Goal: Communication & Community: Answer question/provide support

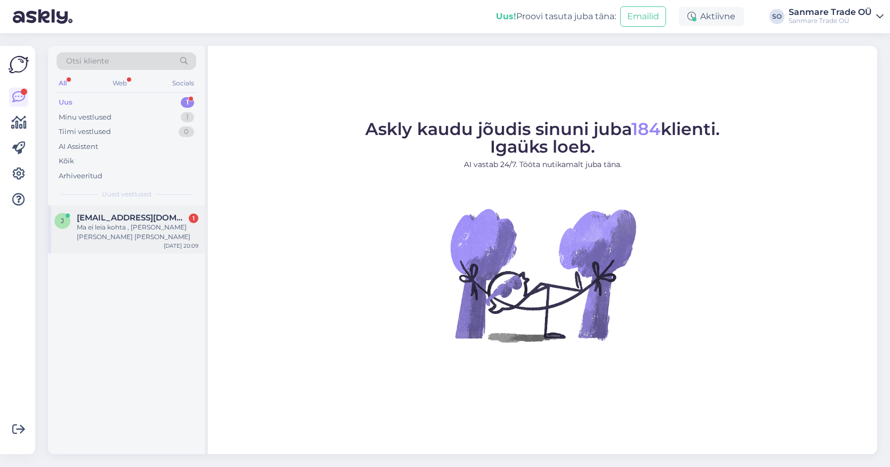
click at [109, 238] on div "Ma ei leia kohta , [PERSON_NAME] [PERSON_NAME] [PERSON_NAME]" at bounding box center [138, 231] width 122 height 19
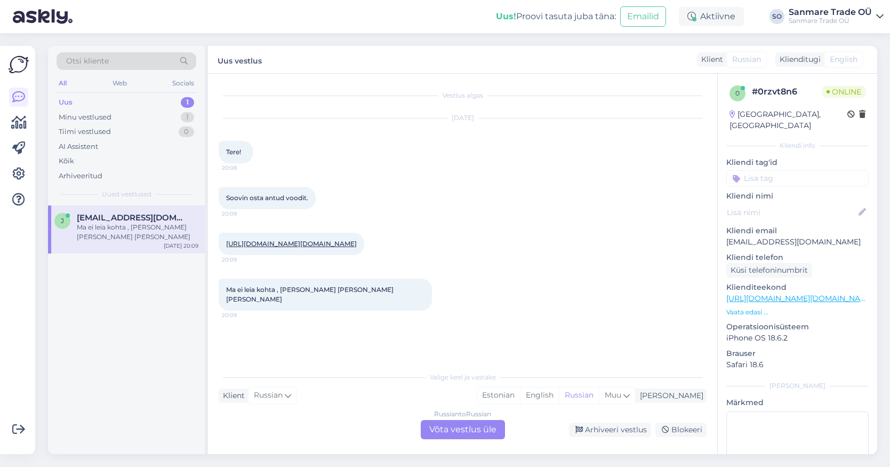
click at [313, 245] on link "[URL][DOMAIN_NAME][DOMAIN_NAME]" at bounding box center [291, 244] width 131 height 8
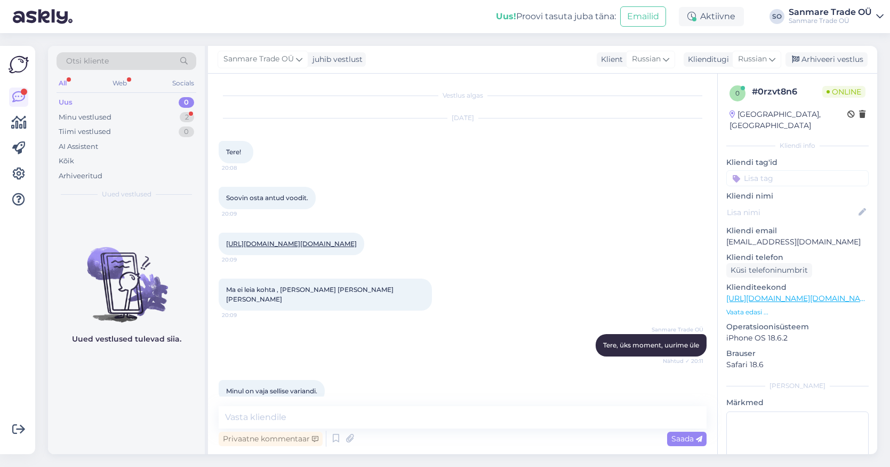
scroll to position [140, 0]
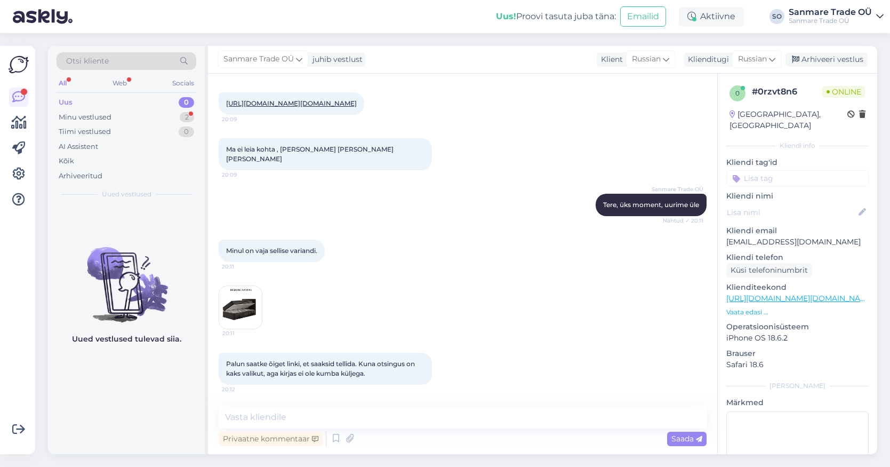
click at [233, 310] on img at bounding box center [240, 307] width 43 height 43
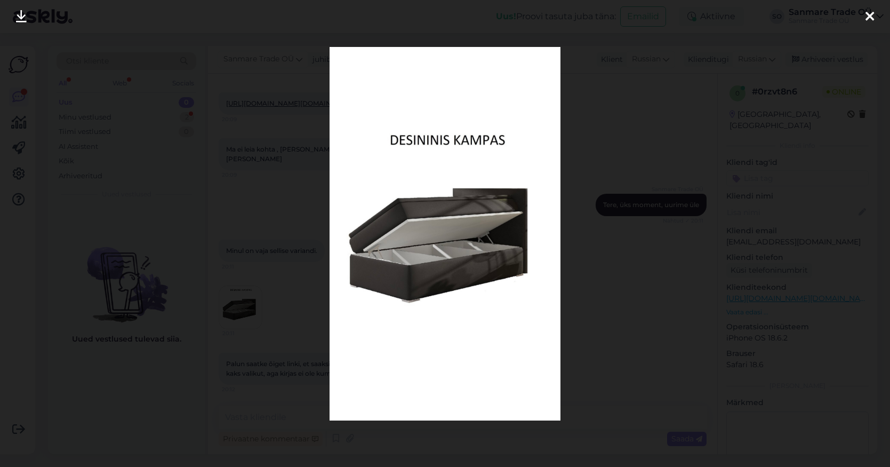
click at [269, 214] on div at bounding box center [445, 233] width 890 height 467
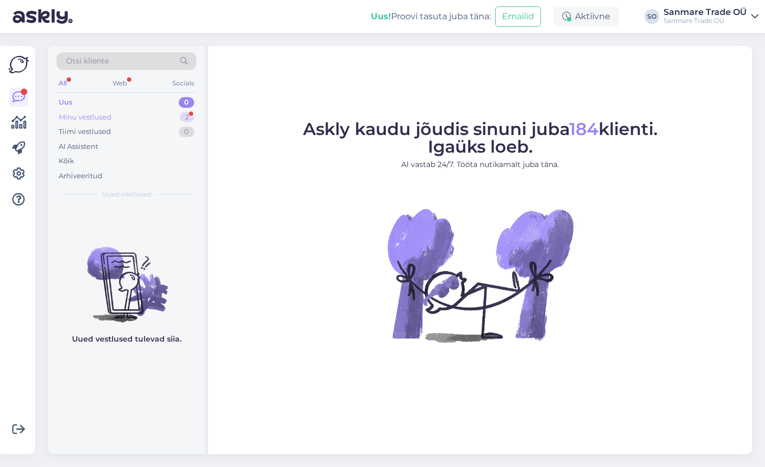
click at [159, 110] on div "Minu vestlused 2" at bounding box center [127, 117] width 140 height 15
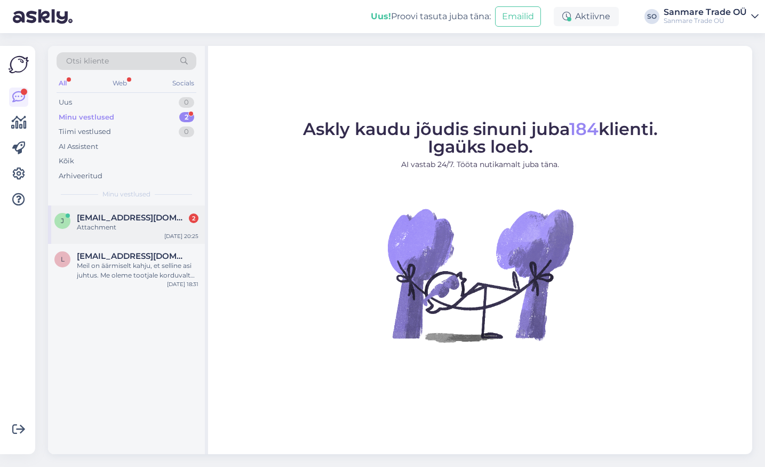
click at [118, 233] on div "[PERSON_NAME] [PERSON_NAME][EMAIL_ADDRESS][DOMAIN_NAME] 2 Attachment [DATE] 20:…" at bounding box center [126, 224] width 157 height 38
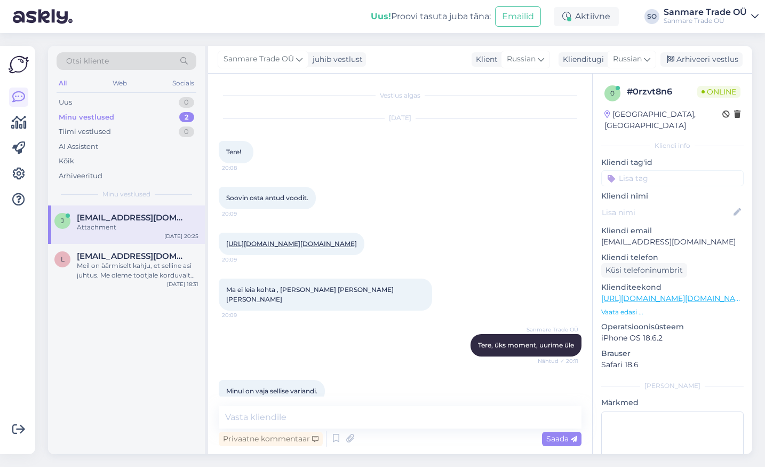
scroll to position [401, 0]
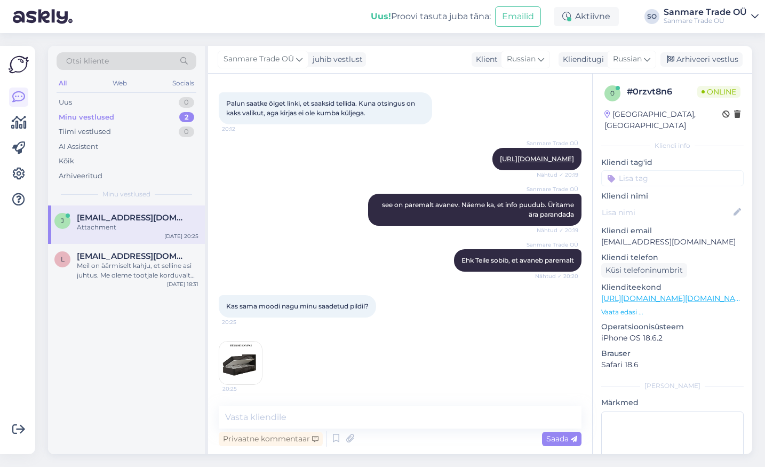
click at [317, 307] on span "Kas sama moodi nagu minu saadetud pildil?" at bounding box center [297, 306] width 142 height 8
click at [161, 274] on div "Meil on äärmiselt kahju, et selline asi juhtus. Me oleme tootjale korduvalt kir…" at bounding box center [138, 270] width 122 height 19
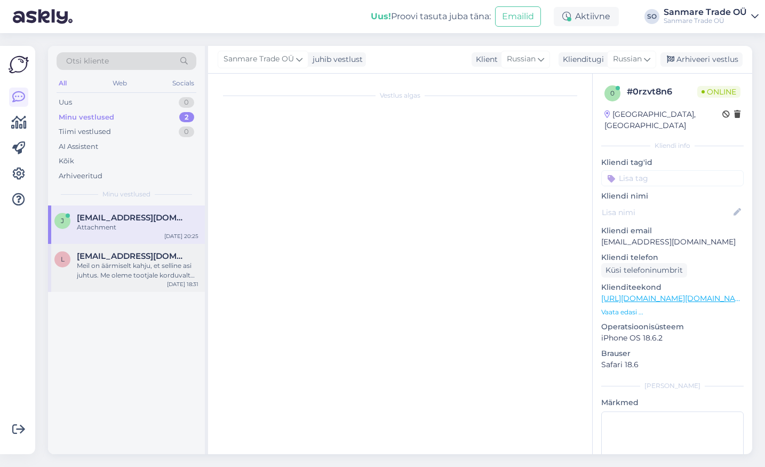
scroll to position [1338, 0]
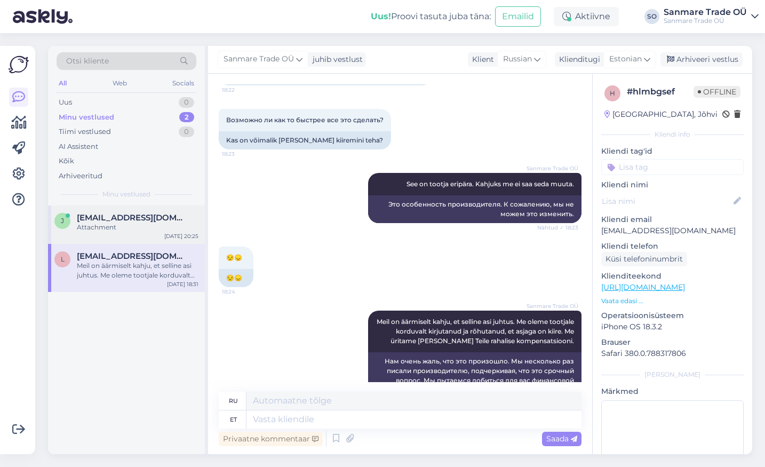
click at [127, 209] on div "[PERSON_NAME] [PERSON_NAME][EMAIL_ADDRESS][DOMAIN_NAME] Attachment [DATE] 20:25" at bounding box center [126, 224] width 157 height 38
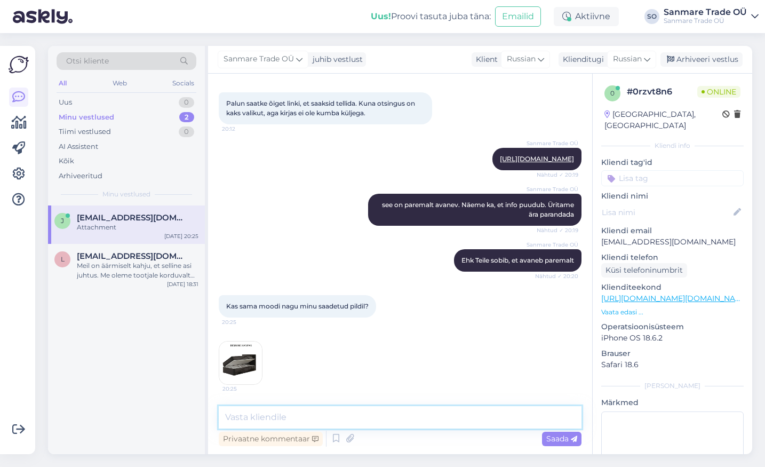
click at [282, 417] on textarea at bounding box center [400, 417] width 363 height 22
click at [230, 366] on img at bounding box center [240, 362] width 43 height 43
click at [325, 410] on textarea at bounding box center [400, 417] width 363 height 22
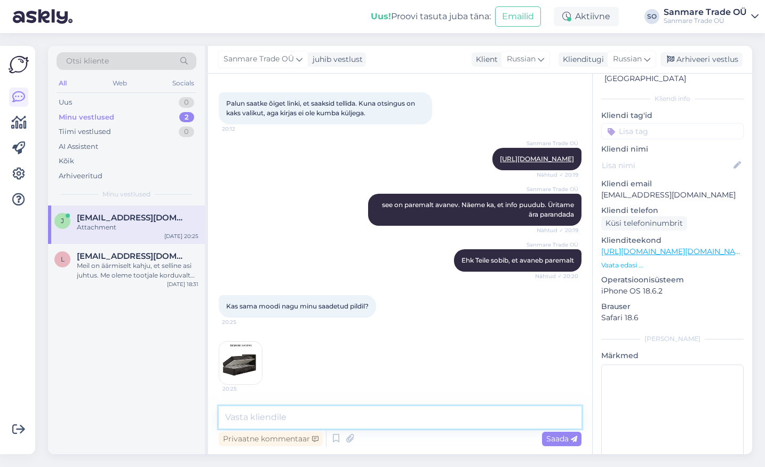
scroll to position [49, 0]
type textarea "Jah"
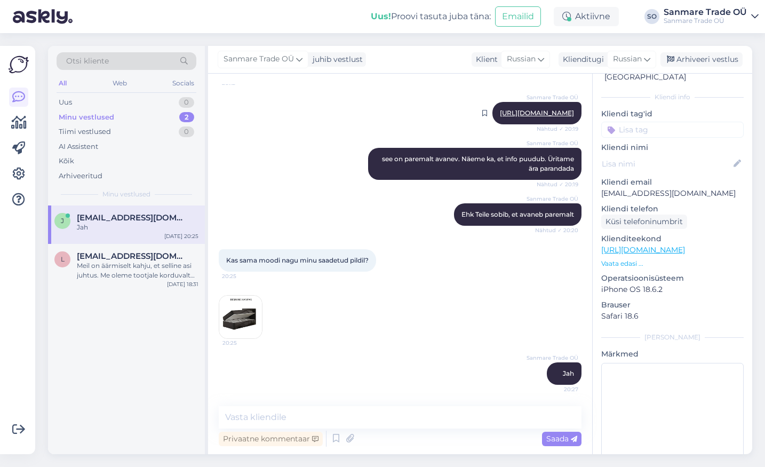
click at [500, 110] on link "[URL][DOMAIN_NAME]" at bounding box center [537, 113] width 74 height 8
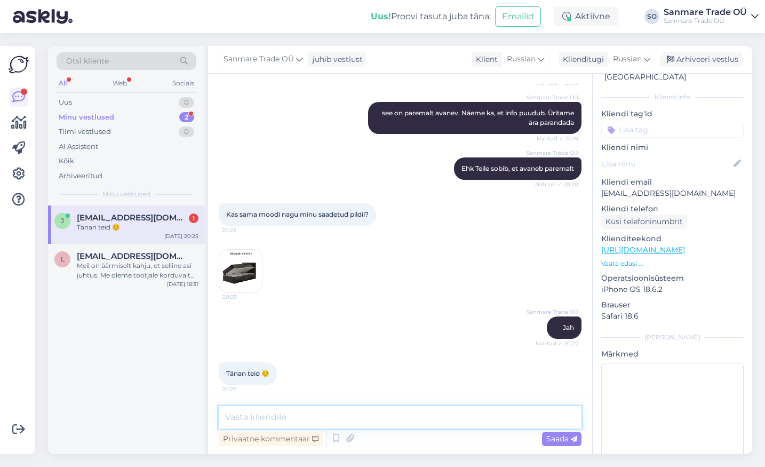
click at [322, 421] on textarea at bounding box center [400, 417] width 363 height 22
type textarea "Palun"
